Goal: Information Seeking & Learning: Learn about a topic

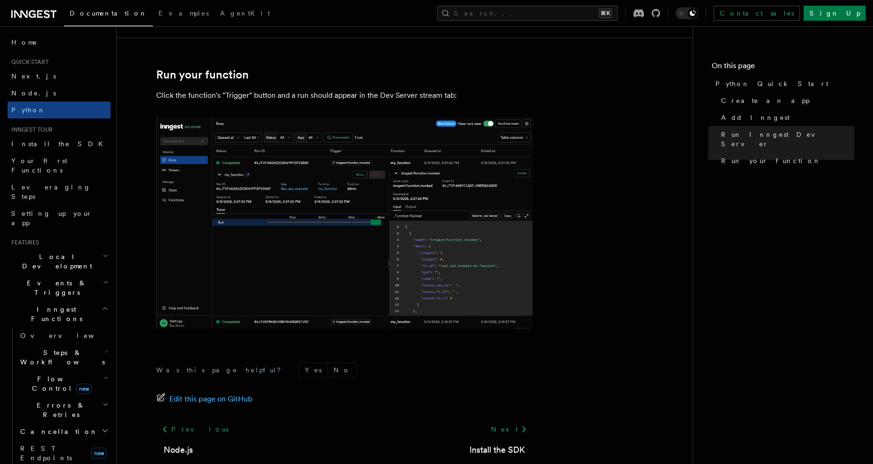
scroll to position [1915, 0]
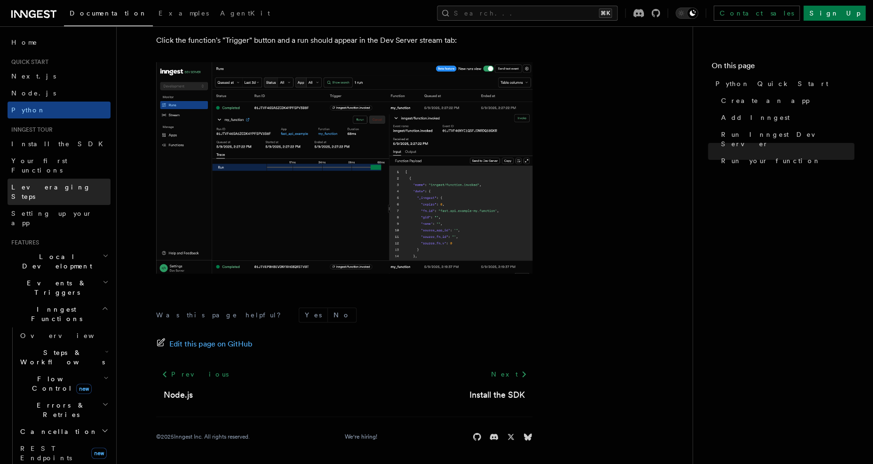
click at [47, 184] on span "Leveraging Steps" at bounding box center [51, 192] width 80 height 17
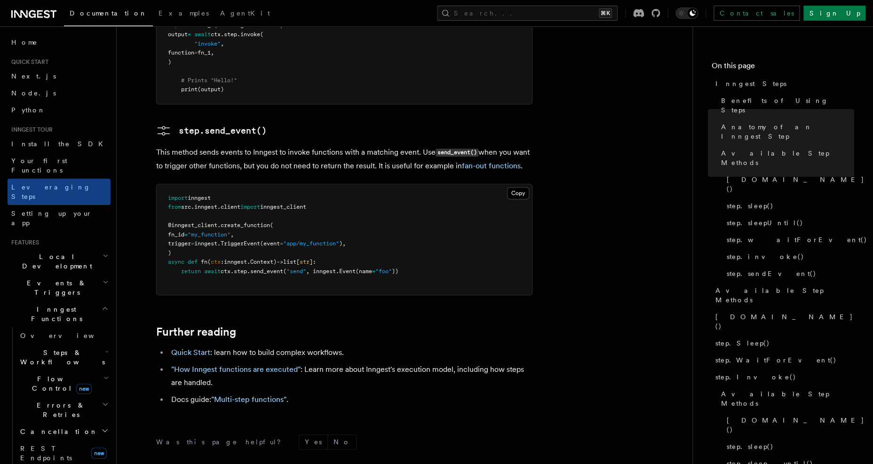
scroll to position [2101, 0]
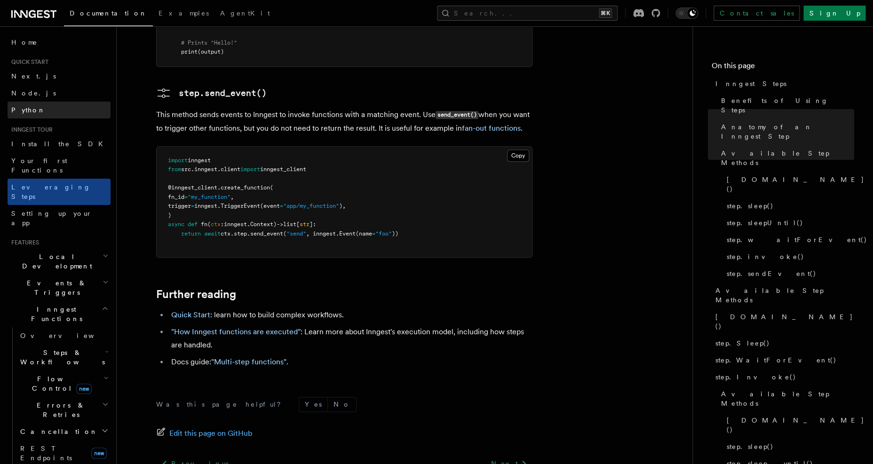
click at [43, 116] on link "Python" at bounding box center [59, 110] width 103 height 17
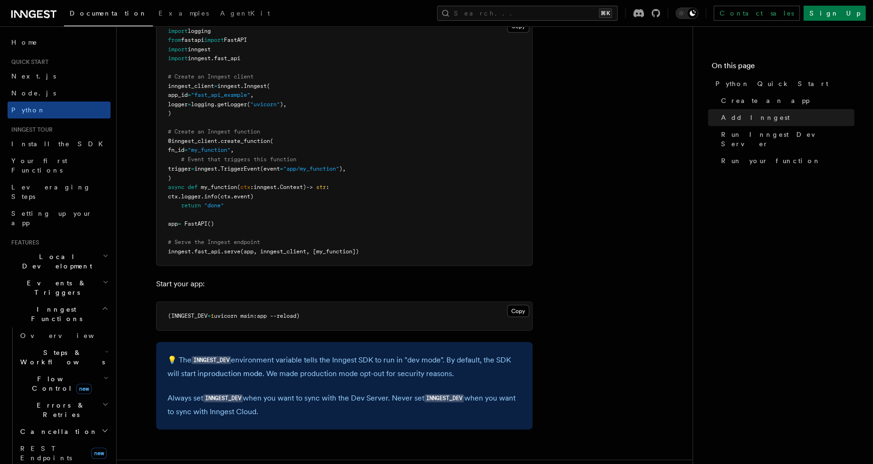
scroll to position [696, 0]
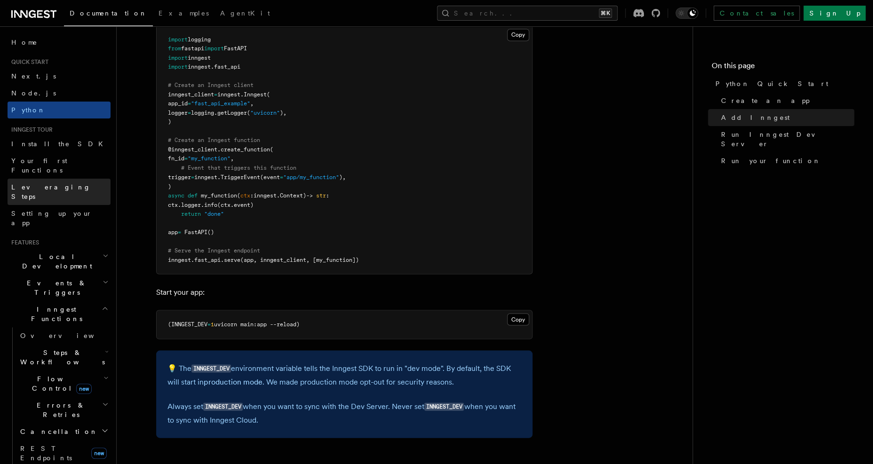
click at [44, 184] on span "Leveraging Steps" at bounding box center [51, 192] width 80 height 17
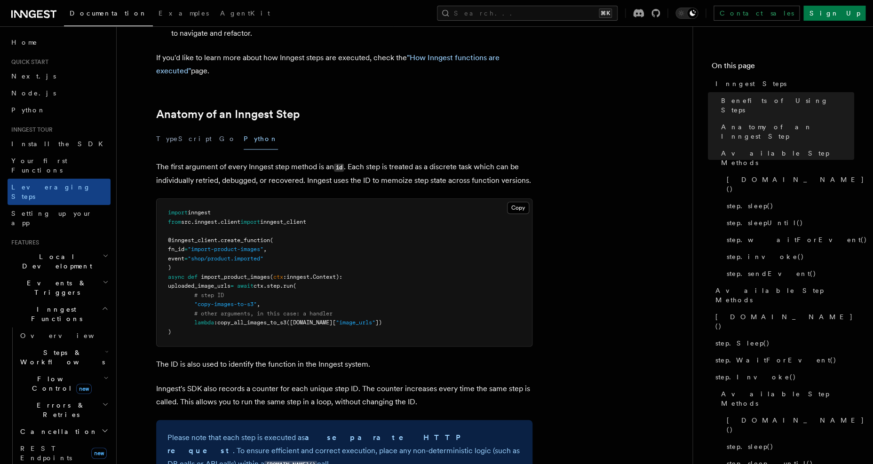
scroll to position [339, 0]
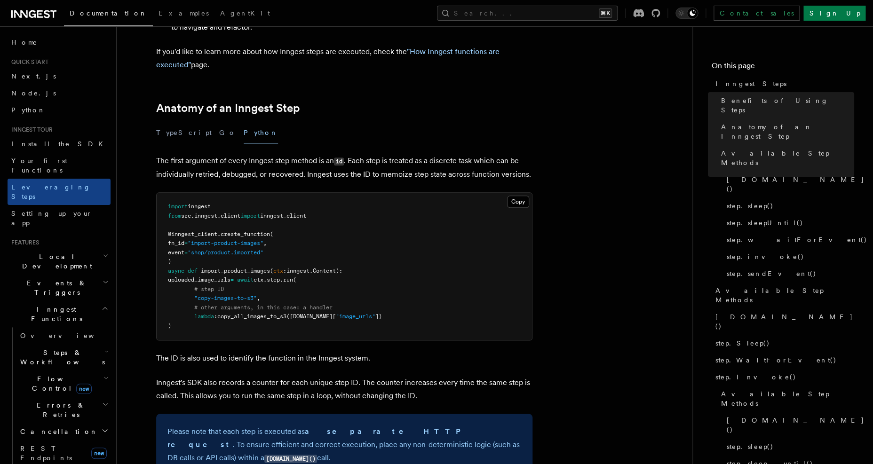
click at [64, 275] on h2 "Events & Triggers" at bounding box center [59, 288] width 103 height 26
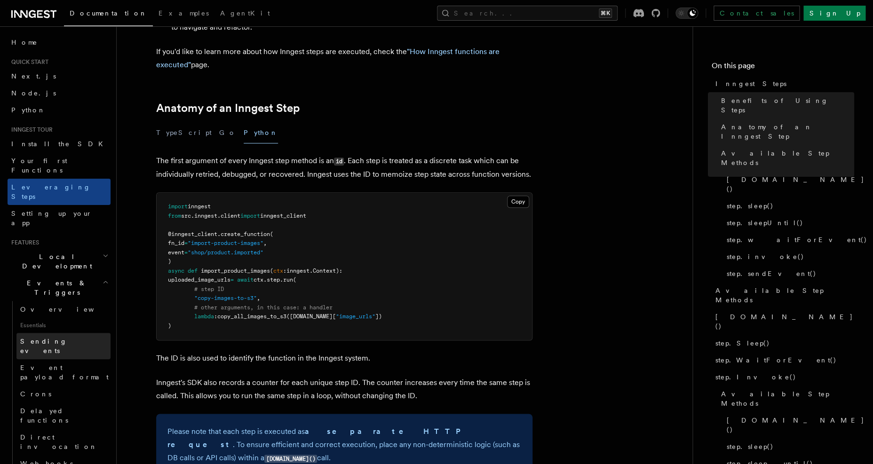
click at [58, 337] on span "Sending events" at bounding box center [65, 346] width 90 height 19
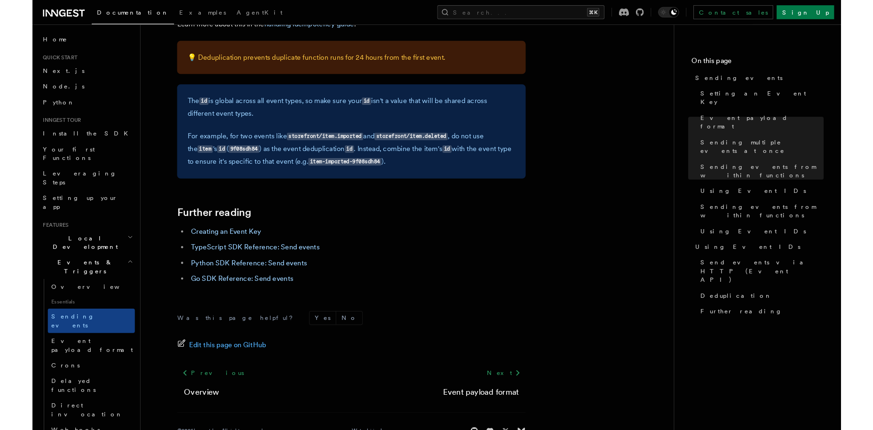
scroll to position [2545, 0]
